Goal: Information Seeking & Learning: Learn about a topic

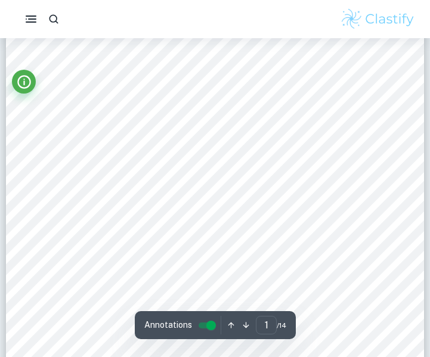
scroll to position [103, 0]
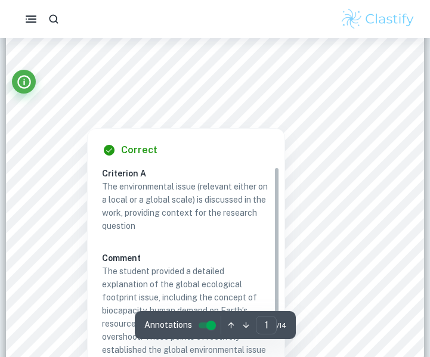
click at [277, 188] on div "Criterion A The environmental issue (relevant either on a local or a global sca…" at bounding box center [191, 271] width 178 height 209
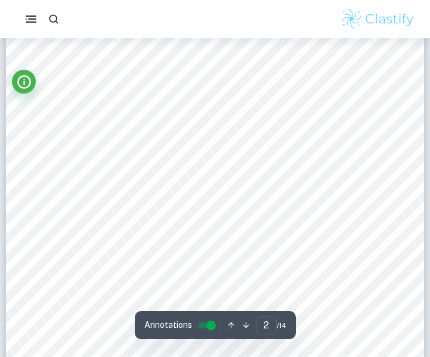
scroll to position [0, 0]
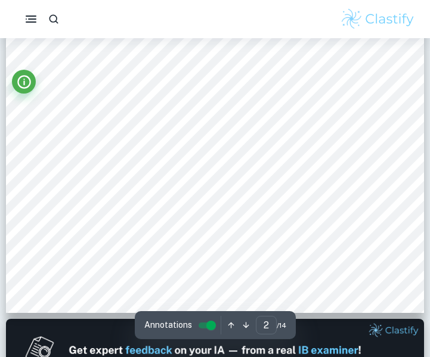
type input "1"
